Goal: Task Accomplishment & Management: Manage account settings

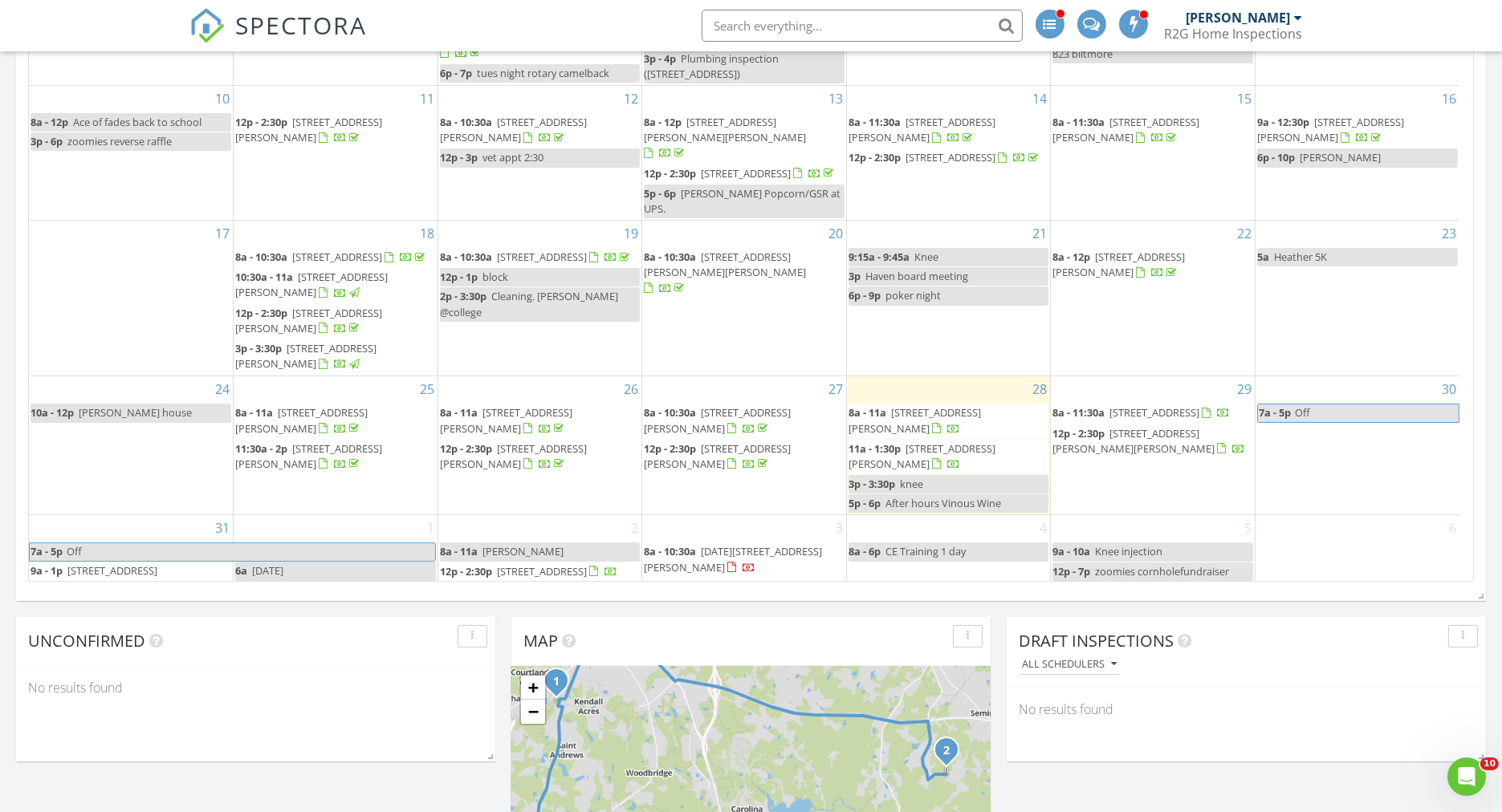
scroll to position [981, 0]
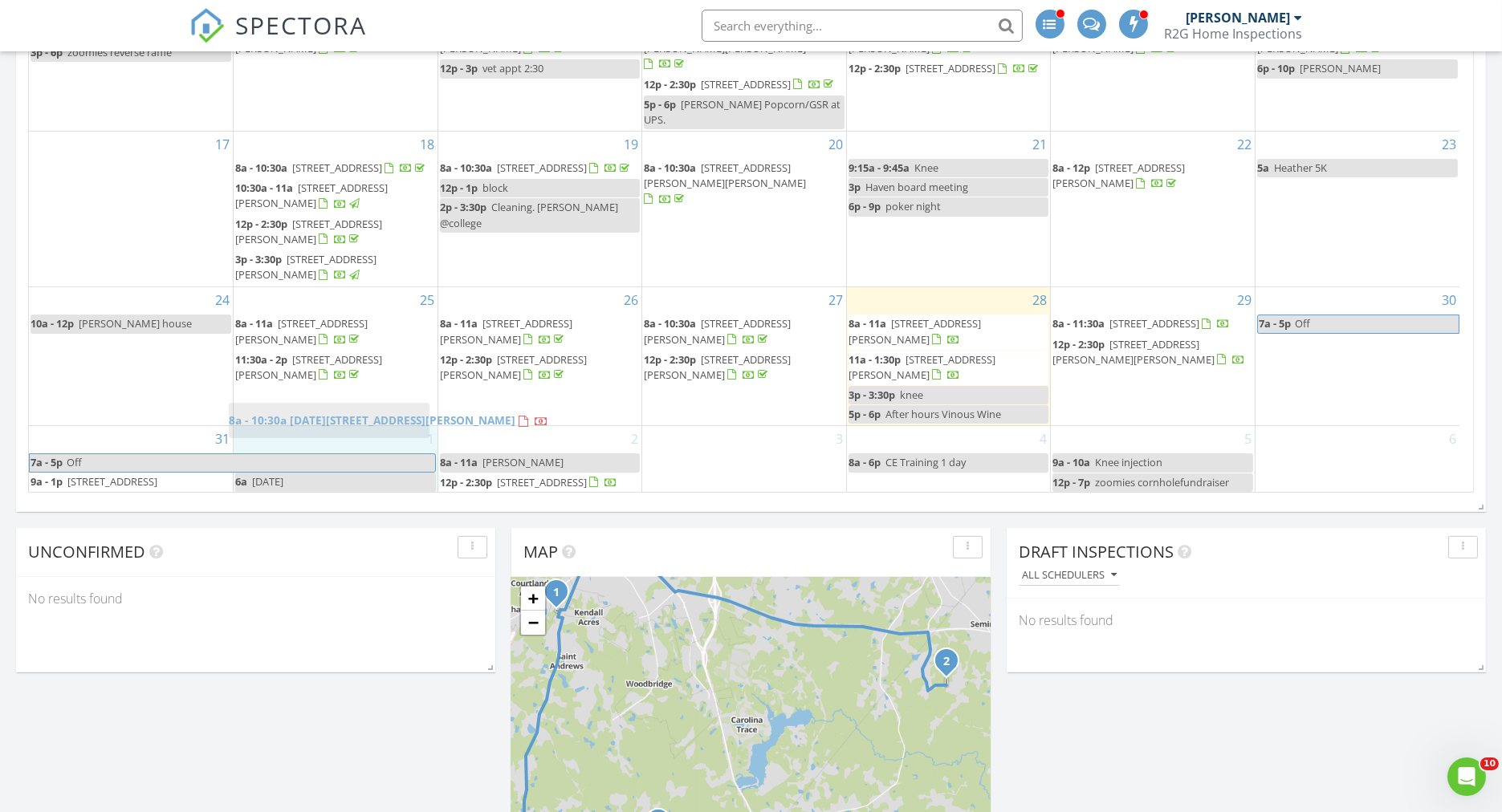
drag, startPoint x: 700, startPoint y: 444, endPoint x: 285, endPoint y: 412, distance: 416.2
click at [285, 412] on body "SPECTORA [PERSON_NAME] R2G Home Inspections Role: Inspector Dashboard New Inspe…" at bounding box center [751, 248] width 1502 height 2458
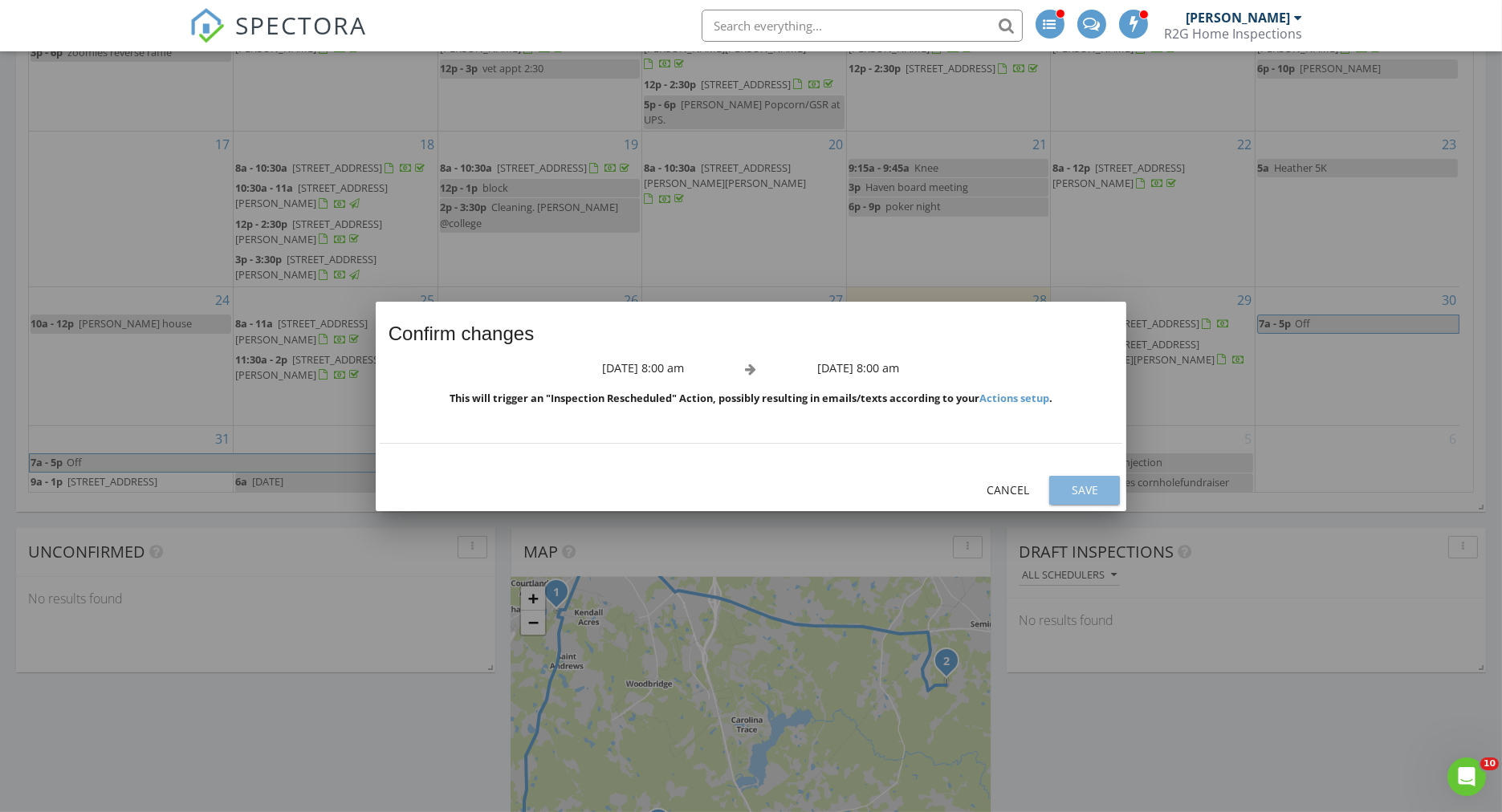
click at [1082, 489] on div "Save" at bounding box center [1085, 490] width 45 height 17
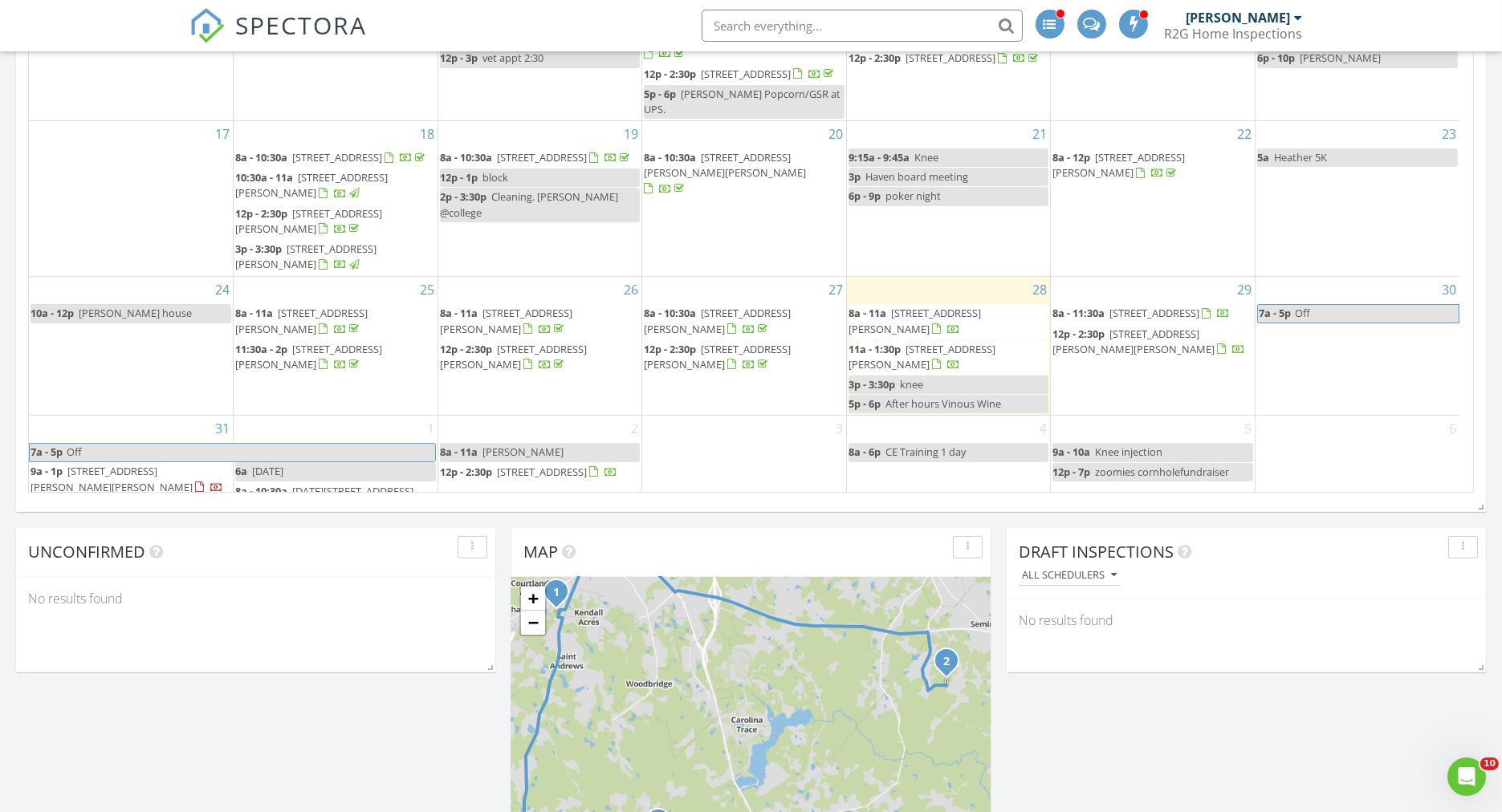
scroll to position [171, 0]
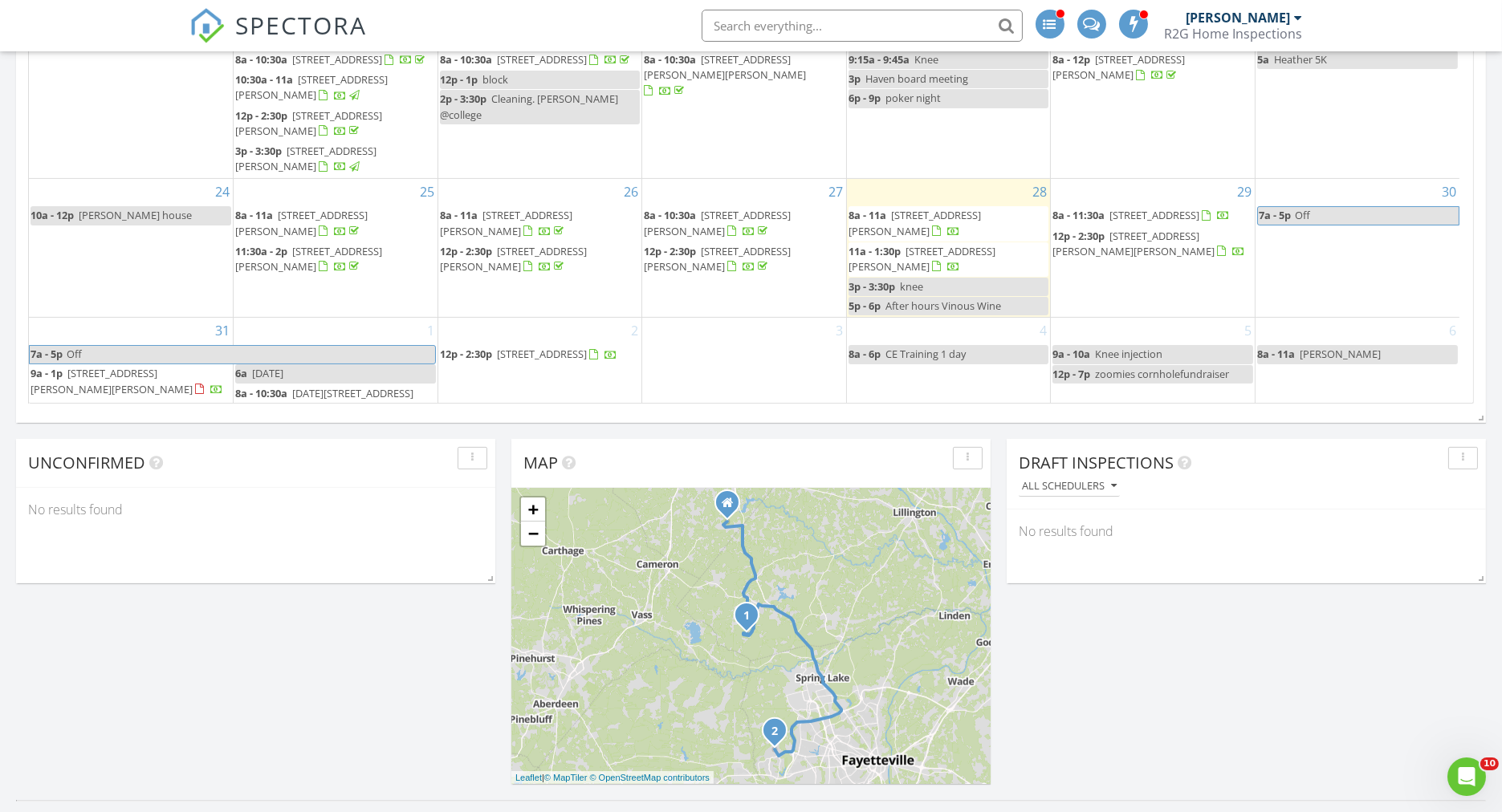
scroll to position [1248, 0]
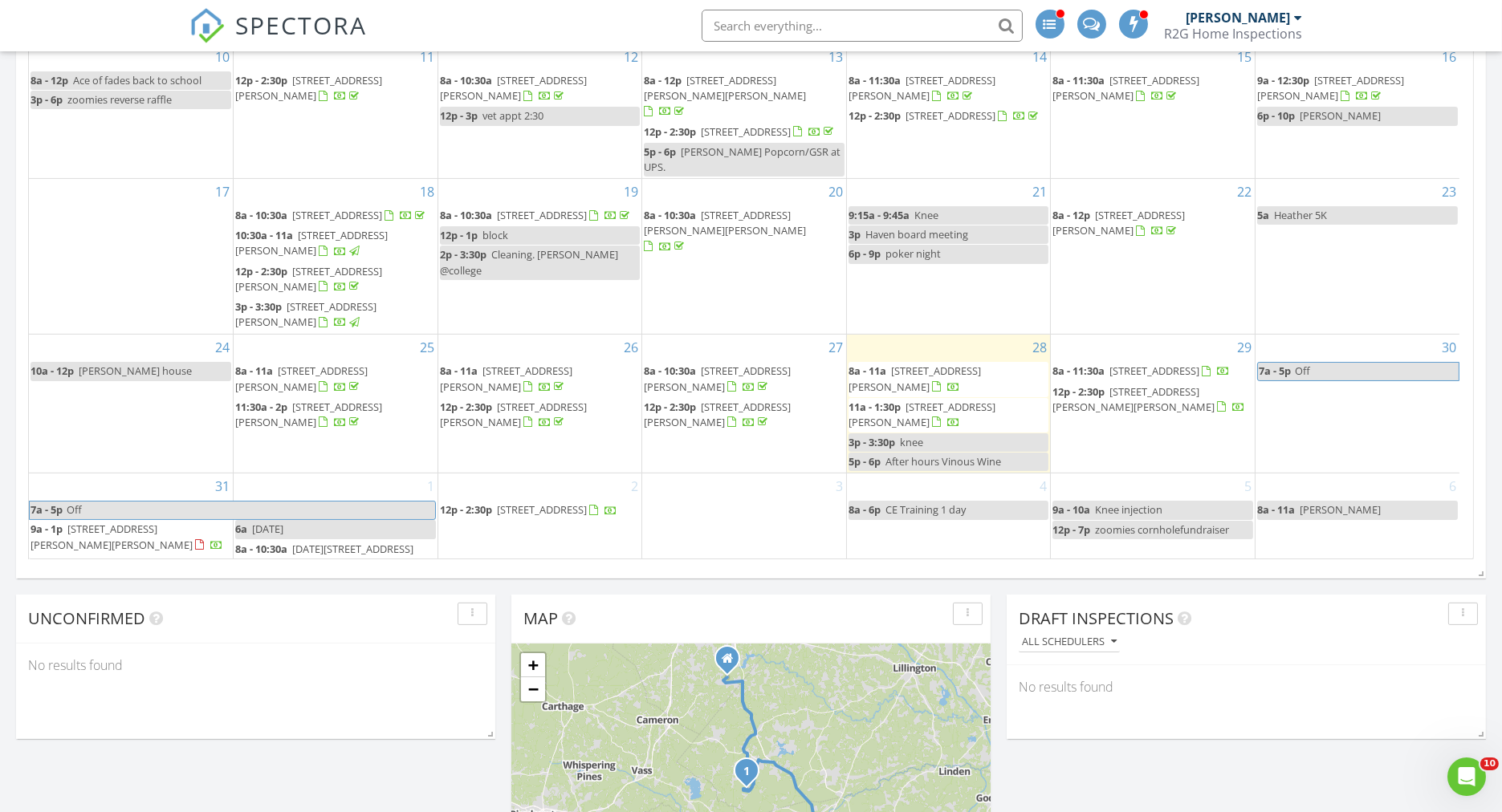
scroll to position [891, 0]
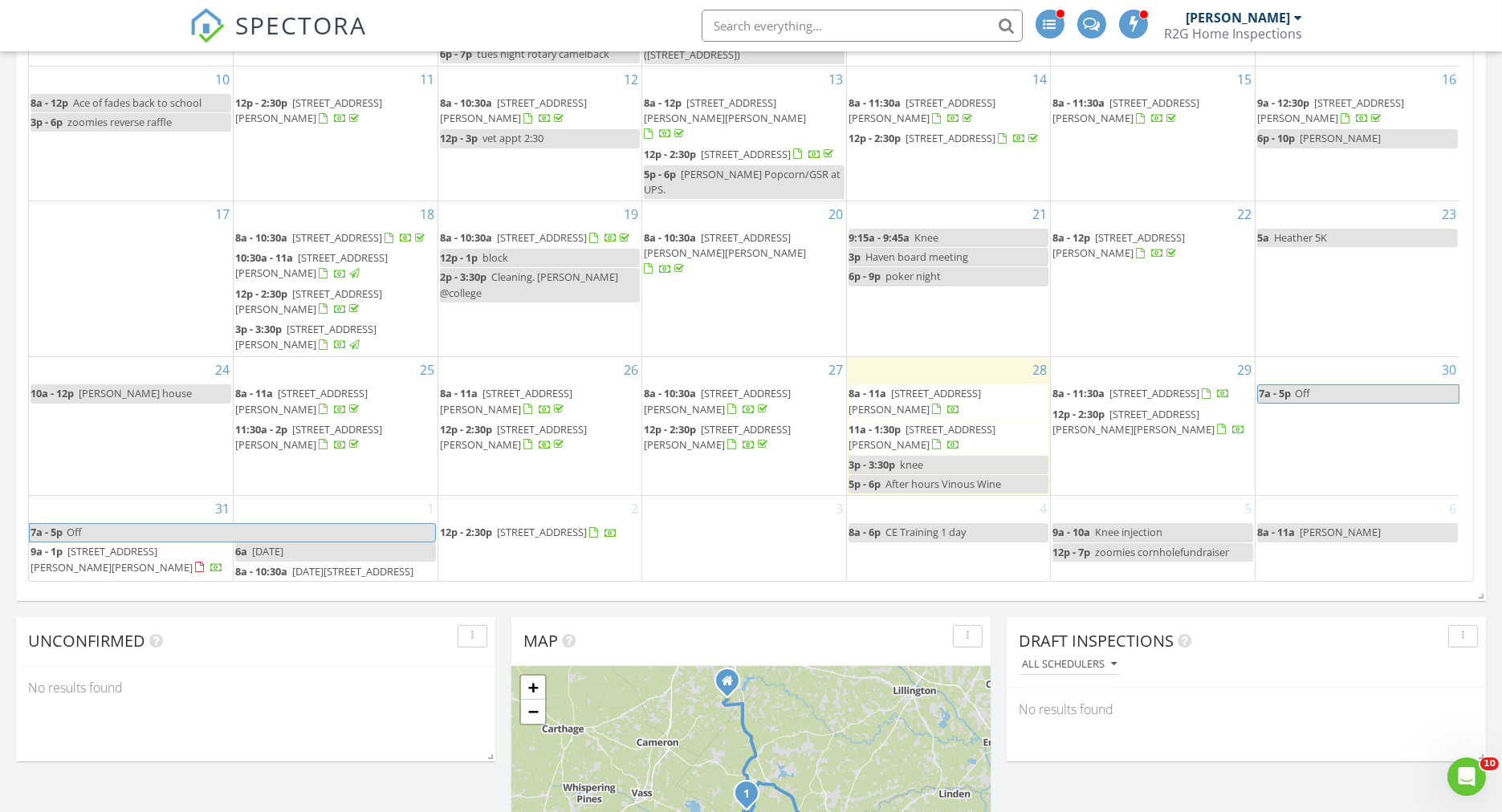
click at [145, 544] on span "[STREET_ADDRESS][PERSON_NAME][PERSON_NAME]" at bounding box center [112, 559] width 162 height 30
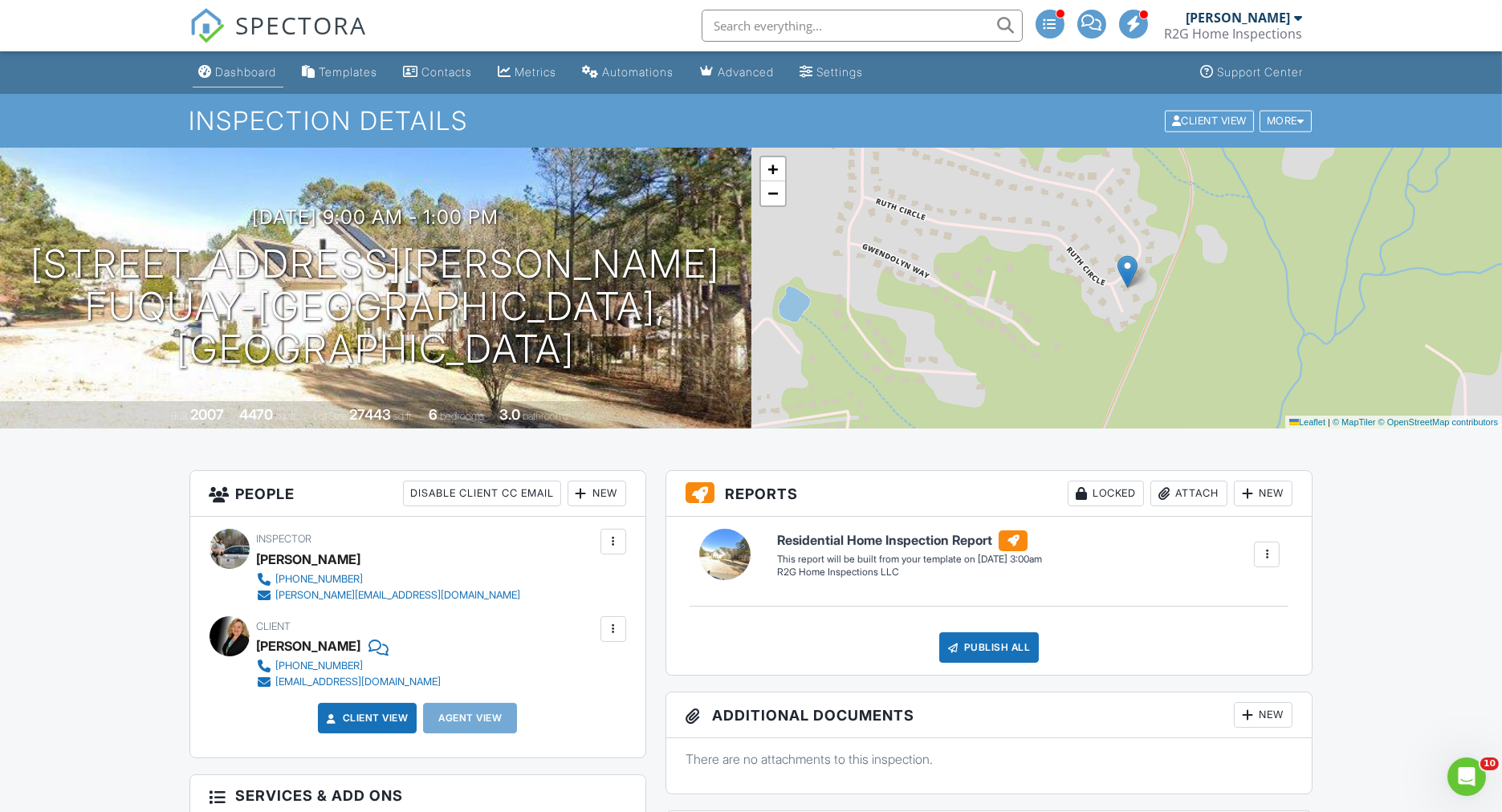
click at [250, 80] on link "Dashboard" at bounding box center [238, 73] width 91 height 30
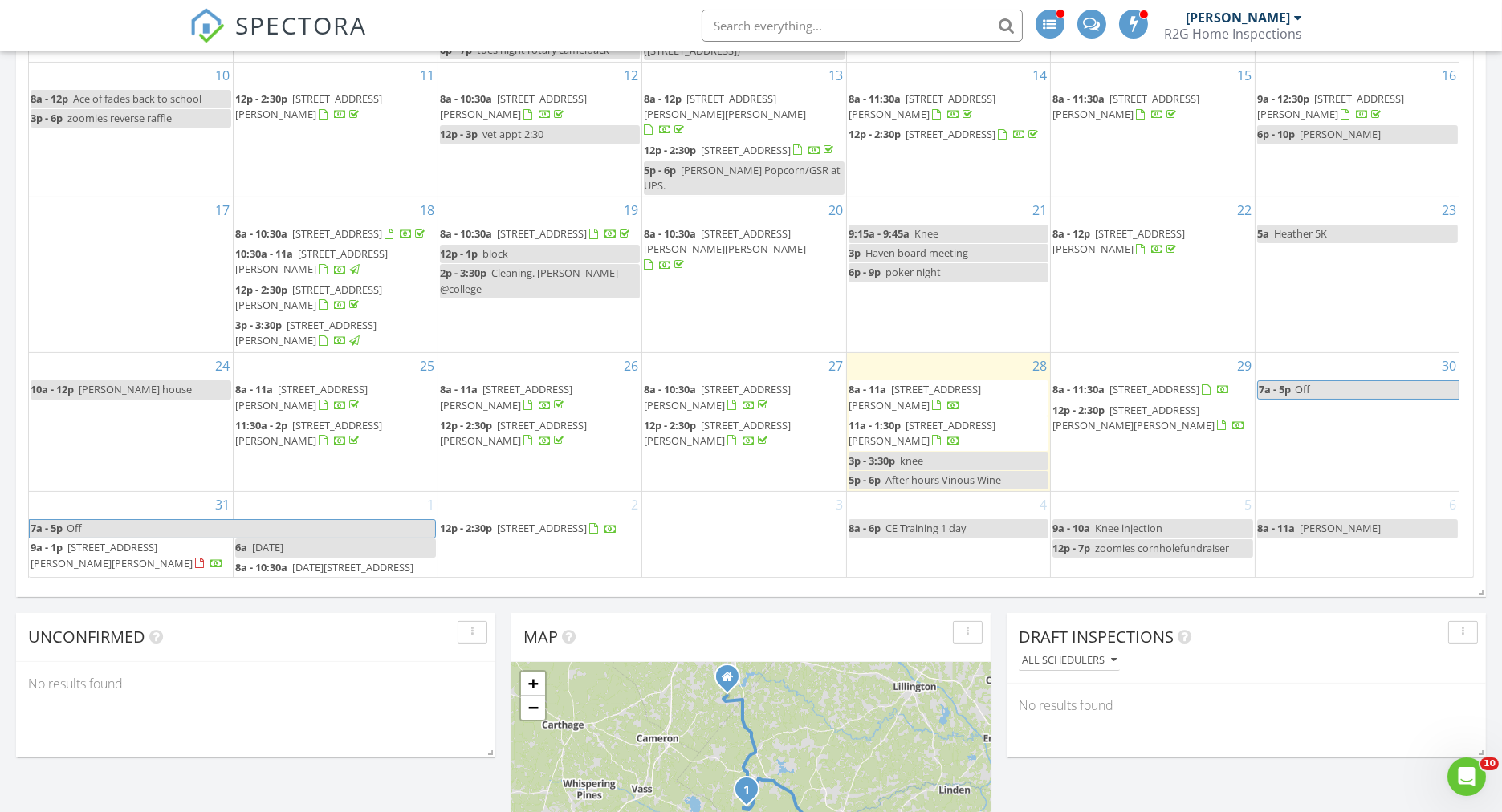
scroll to position [981, 0]
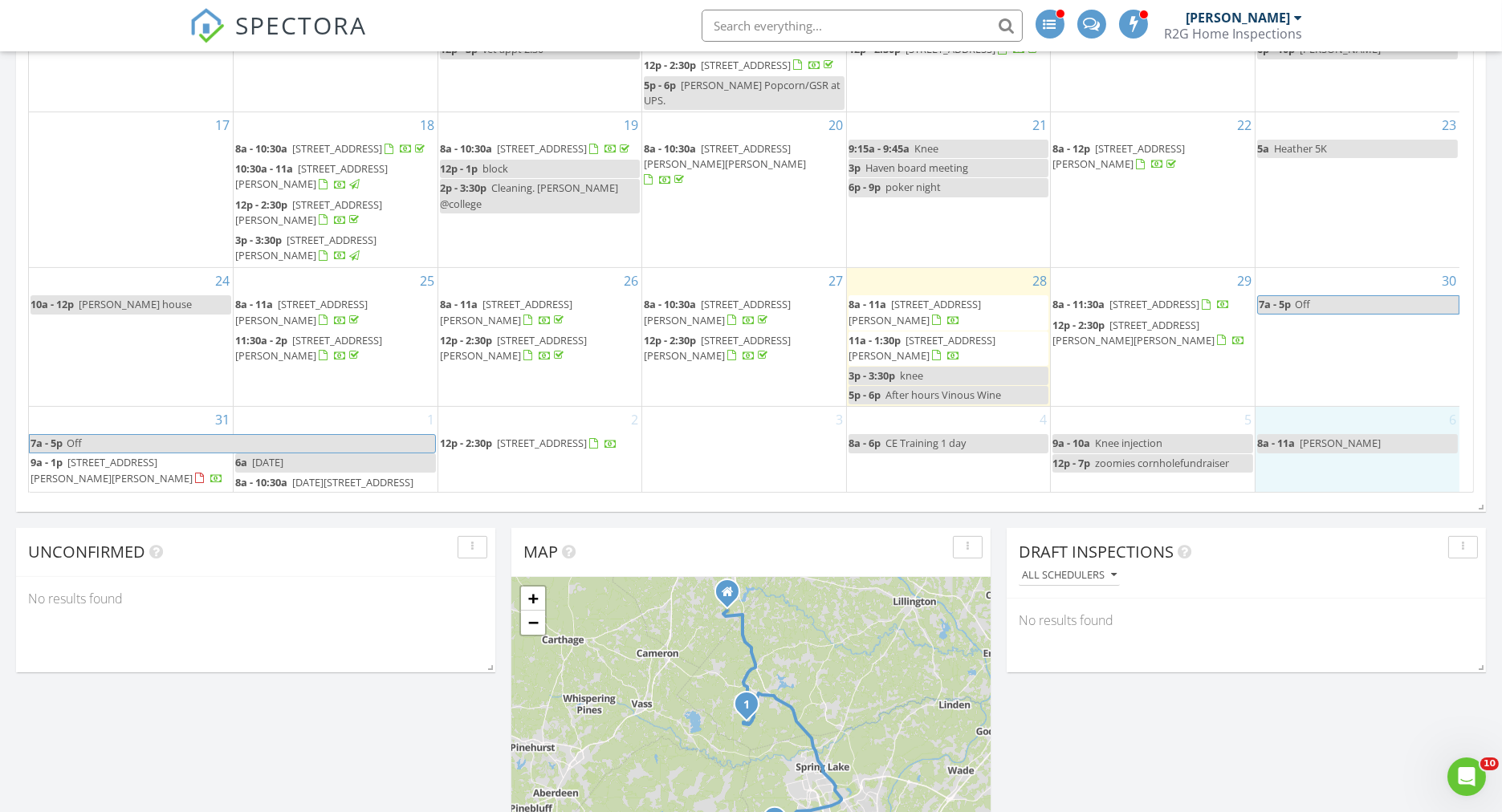
click at [1298, 461] on div "6 8a - 11a christy" at bounding box center [1358, 459] width 204 height 103
click at [1129, 456] on span "zoomies cornholefundraiser" at bounding box center [1163, 463] width 134 height 14
select select "8"
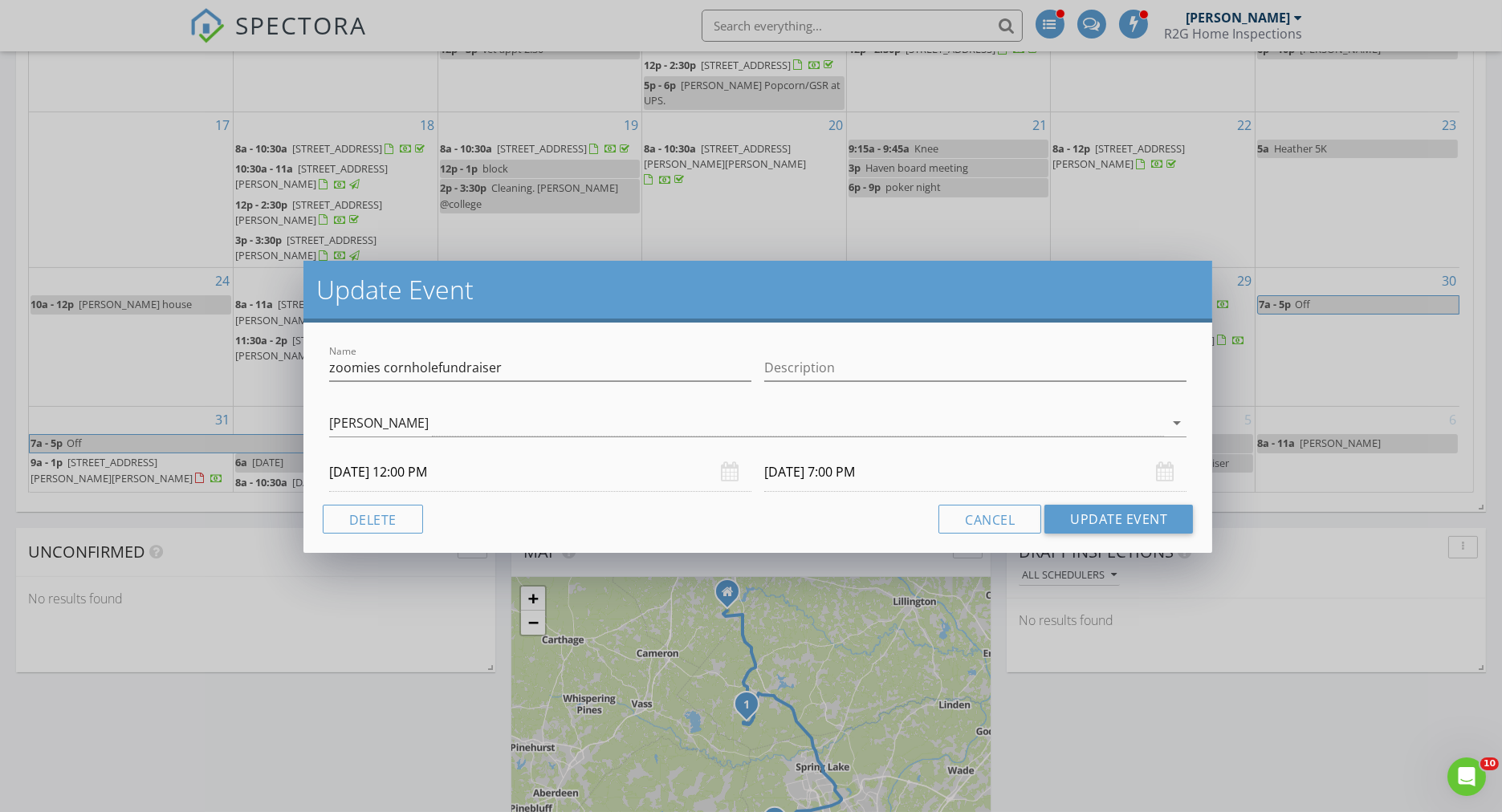
click at [444, 471] on input "09/05/2025 12:00 PM" at bounding box center [541, 473] width 422 height 40
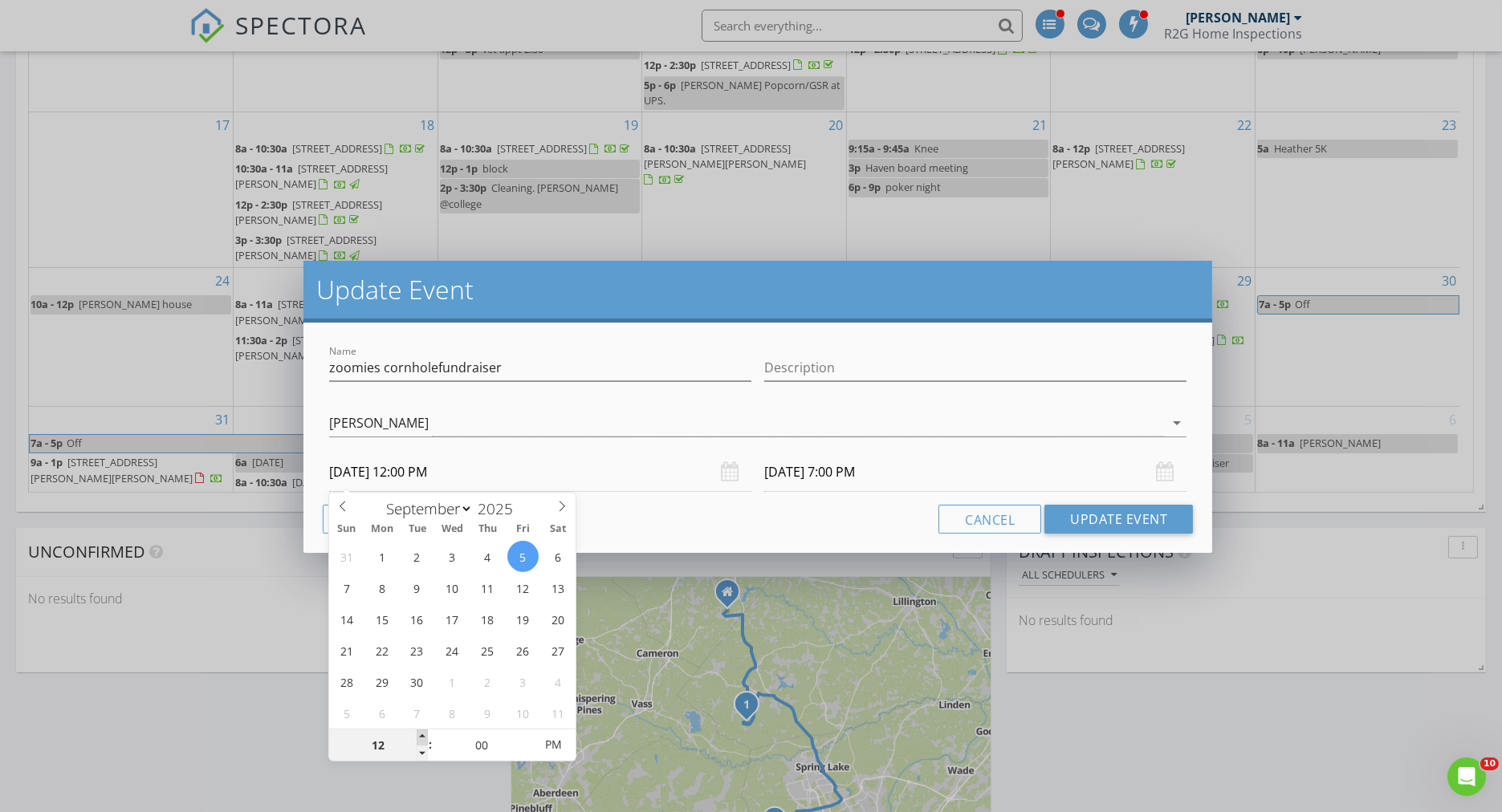
type input "01"
type input "09/05/2025 1:00 PM"
click at [420, 735] on span at bounding box center [422, 737] width 12 height 16
type input "09/05/2025 8:00 PM"
type input "02"
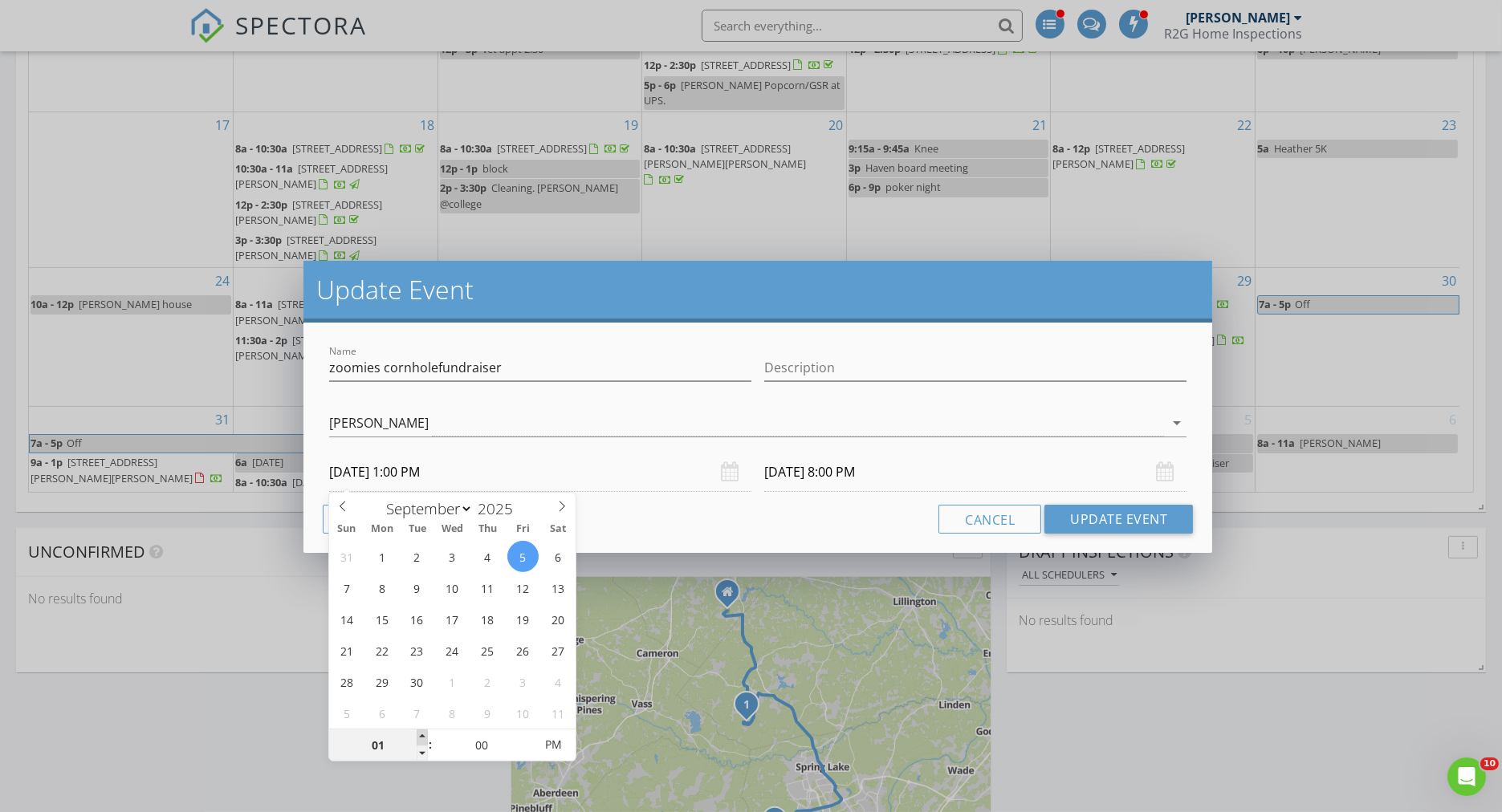
type input "09/05/2025 2:00 PM"
click at [420, 735] on span at bounding box center [422, 737] width 12 height 16
type input "09/05/2025 9:00 PM"
type input "03"
type input "09/05/2025 3:00 PM"
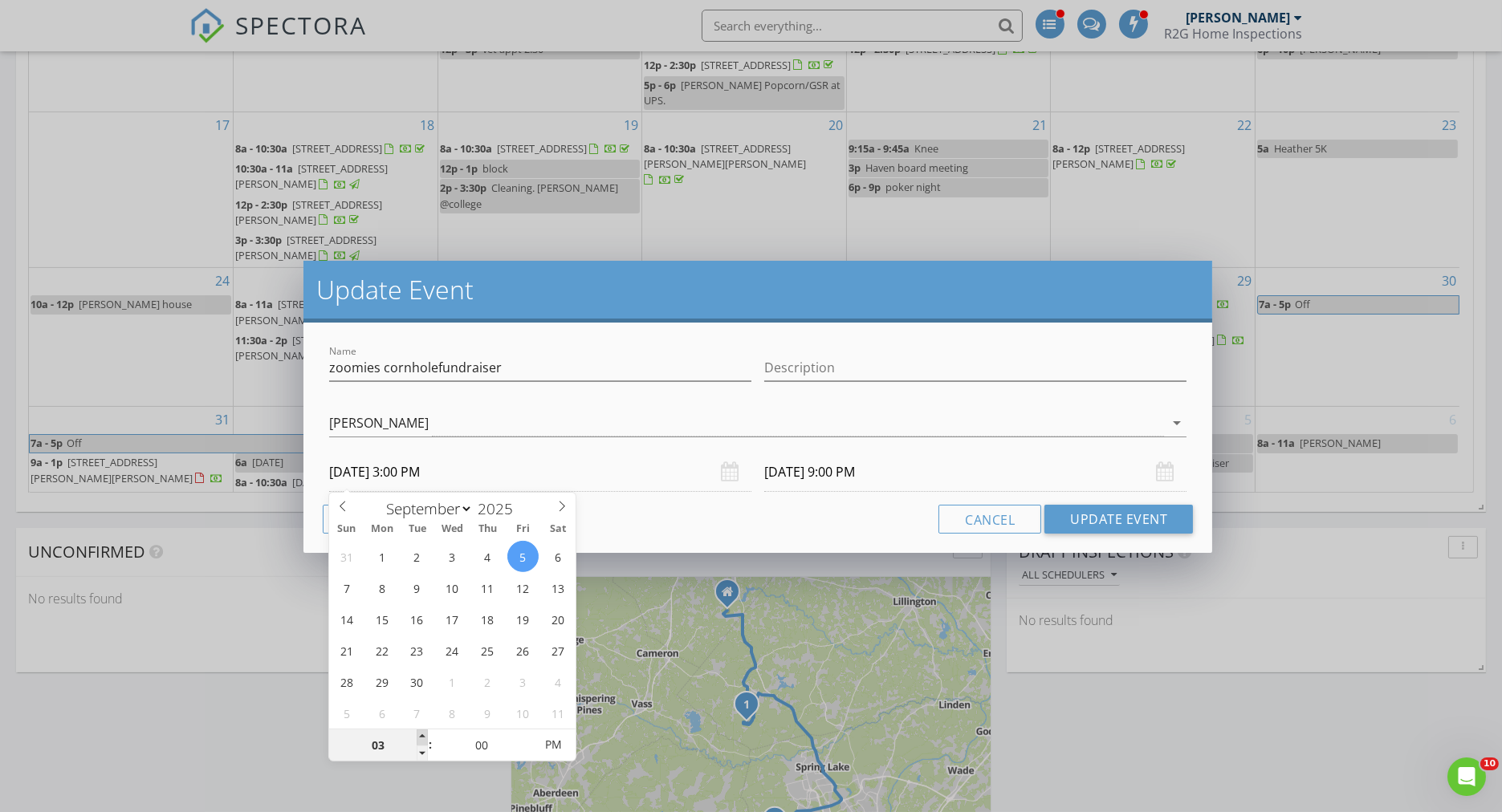
click at [420, 735] on span at bounding box center [422, 737] width 12 height 16
type input "09/05/2025 10:00 PM"
type input "02"
type input "09/05/2025 2:00 PM"
click at [421, 753] on span at bounding box center [422, 753] width 12 height 16
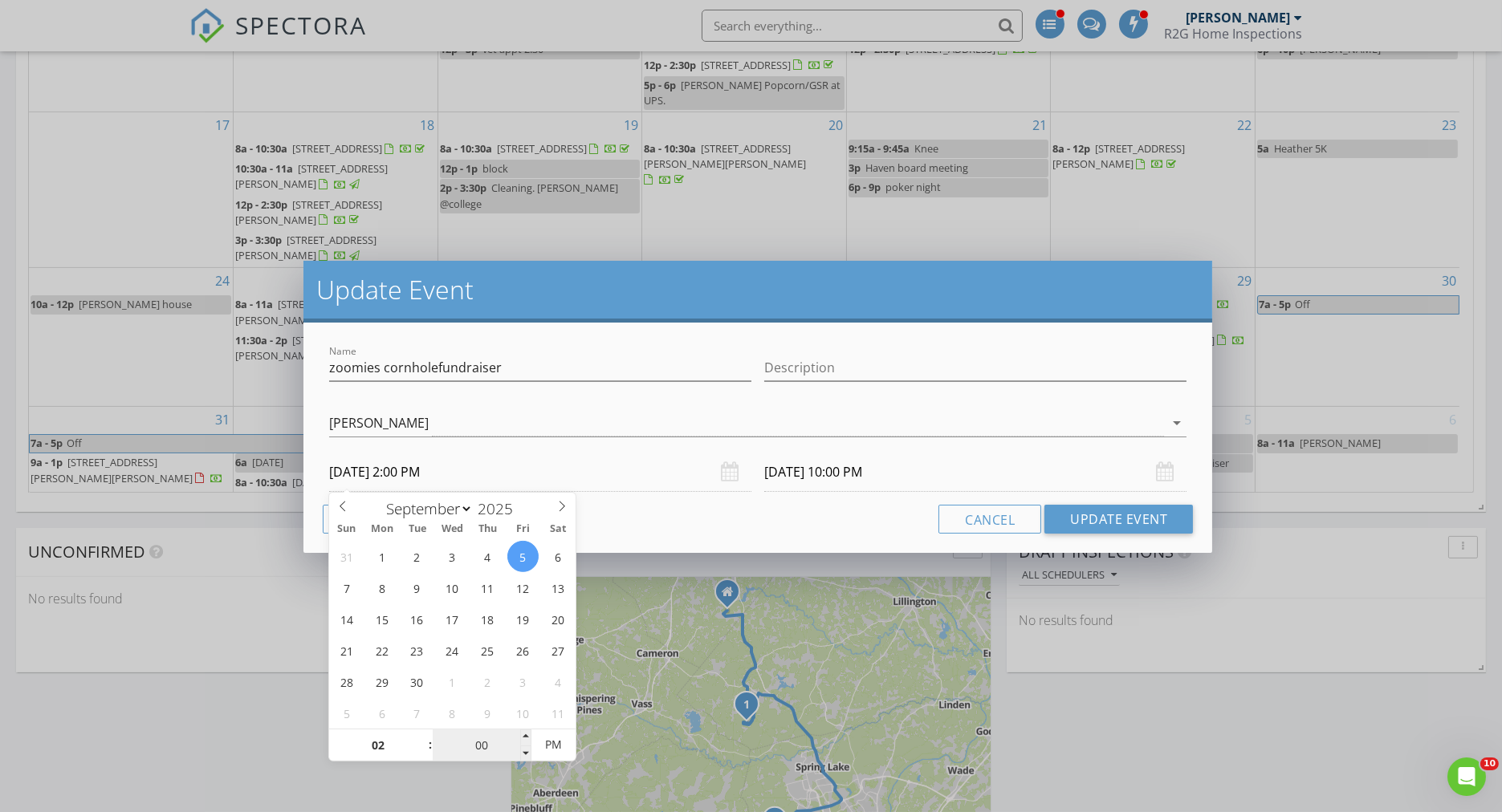
type input "09"
type input "09/05/2025 9:00 PM"
click at [748, 469] on input "09/05/2025 2:00 PM" at bounding box center [541, 473] width 422 height 40
click at [864, 472] on input "09/05/2025 9:00 PM" at bounding box center [975, 473] width 422 height 40
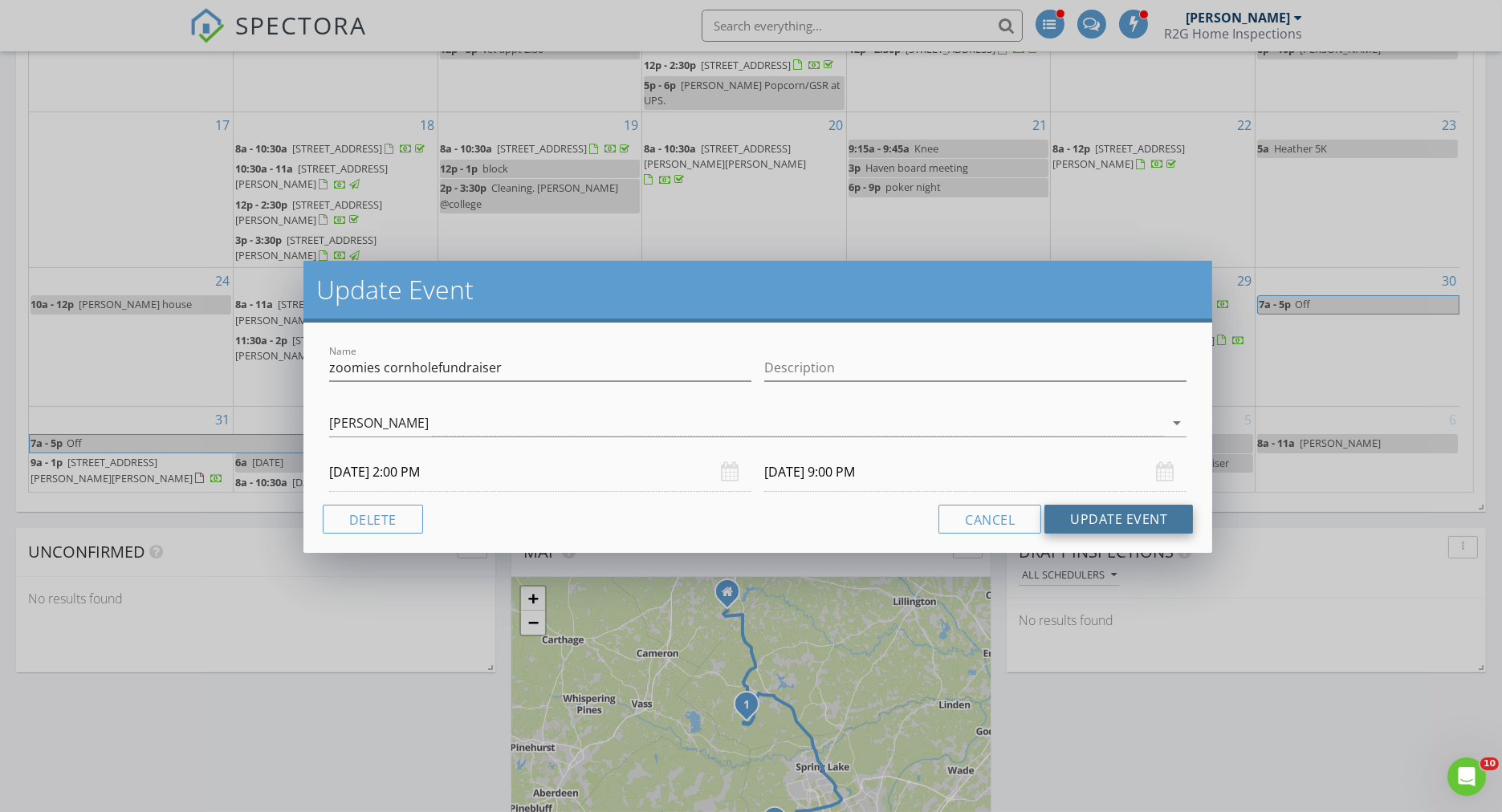
click at [1099, 514] on button "Update Event" at bounding box center [1119, 519] width 148 height 29
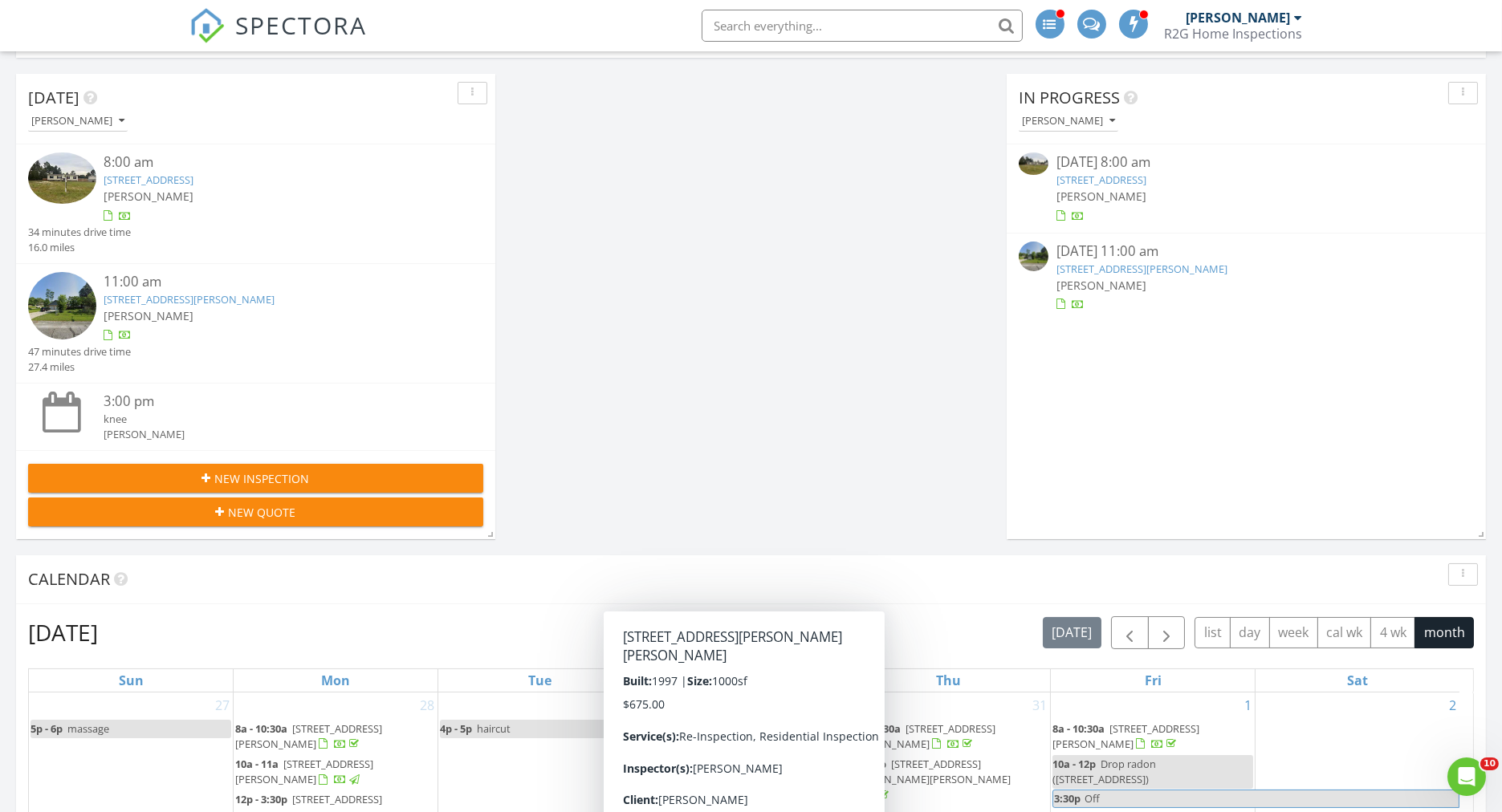
scroll to position [0, 0]
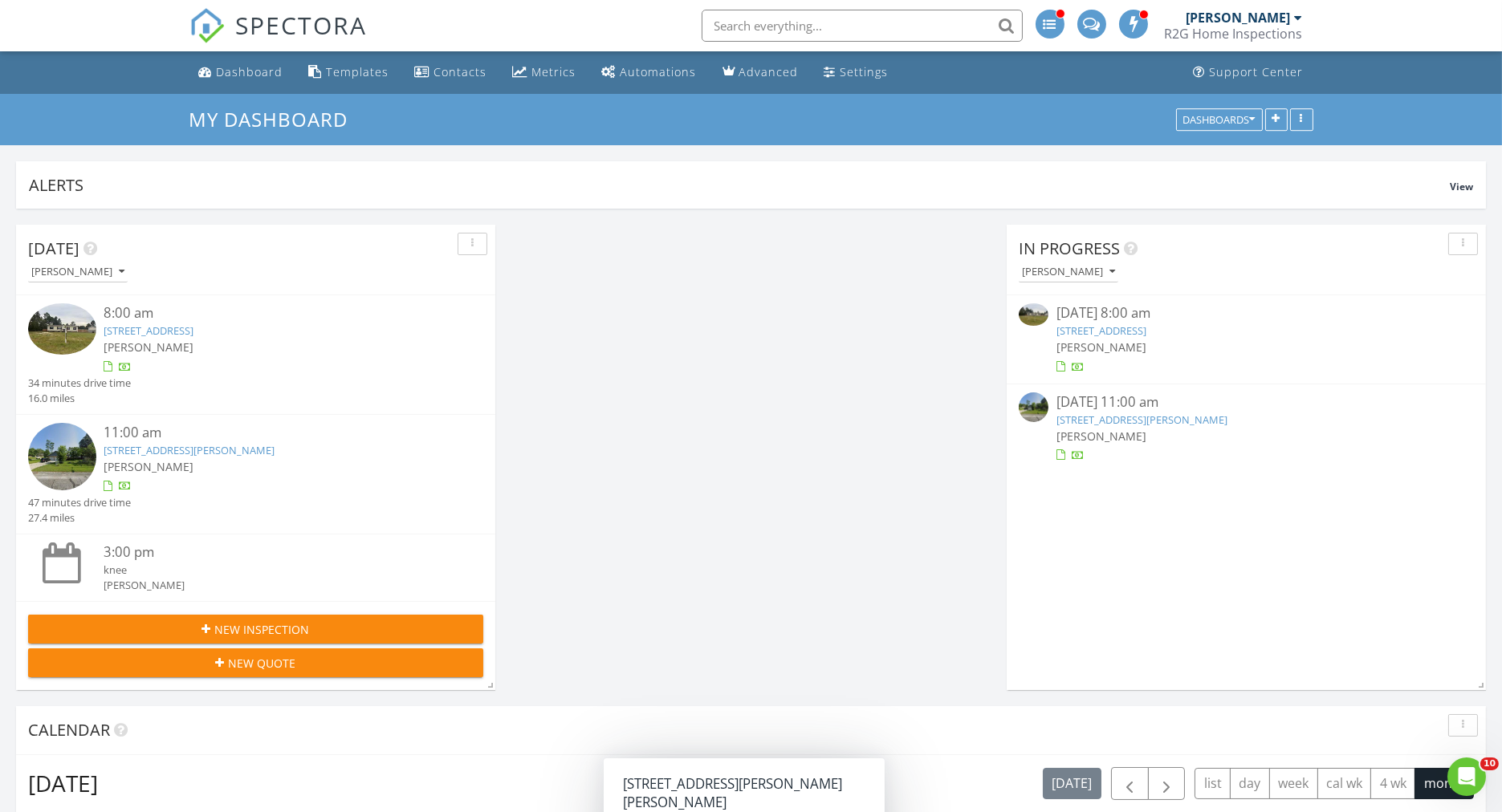
click at [1112, 321] on div "08/28/25 8:00 am" at bounding box center [1246, 314] width 380 height 20
